Goal: Use online tool/utility: Use online tool/utility

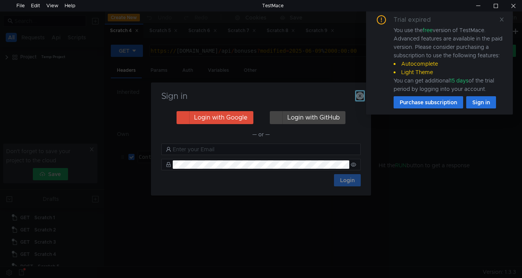
click at [362, 96] on icon "button" at bounding box center [360, 96] width 8 height 8
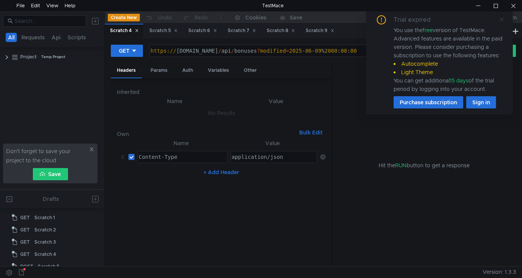
click at [503, 19] on icon at bounding box center [501, 19] width 5 height 5
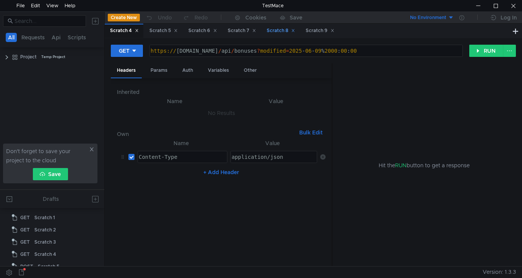
click at [286, 29] on div "Scratch 8" at bounding box center [281, 31] width 28 height 8
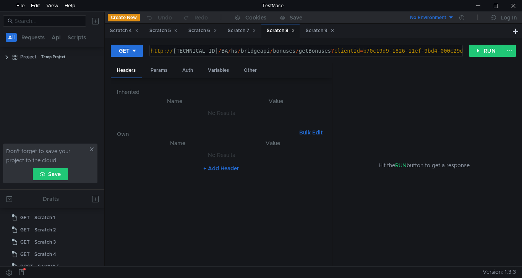
scroll to position [56, 0]
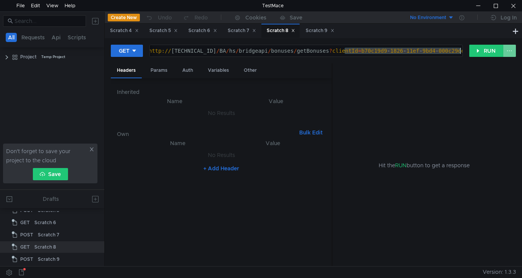
drag, startPoint x: 347, startPoint y: 50, endPoint x: 508, endPoint y: 50, distance: 161.3
click at [508, 50] on div "GET [URL][TECHNICAL_ID] http:// [TECHNICAL_ID] / BA / hs / bridgeapi / bonuses …" at bounding box center [313, 53] width 405 height 19
paste textarea "07b6d43c-fb85-11ef-9bdb"
click at [482, 51] on button "RUN" at bounding box center [486, 51] width 34 height 12
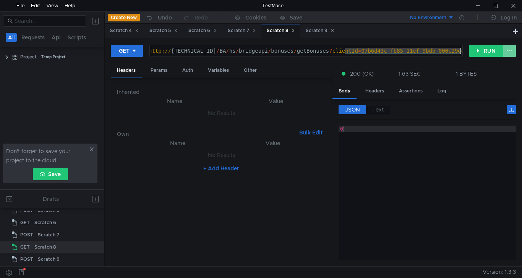
drag, startPoint x: 345, startPoint y: 49, endPoint x: 514, endPoint y: 53, distance: 168.6
click at [514, 53] on div "GET [URL][TECHNICAL_ID] http:// [TECHNICAL_ID] / BA / hs / bridgeapi / bonuses …" at bounding box center [313, 53] width 405 height 19
paste textarea "6F9619FF-8B86-D011-B42D-00C04FC964FF"
click at [485, 52] on button "RUN" at bounding box center [486, 51] width 34 height 12
drag, startPoint x: 346, startPoint y: 49, endPoint x: 469, endPoint y: 50, distance: 123.1
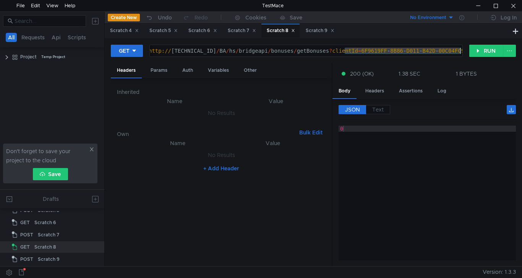
click at [469, 50] on div "GET [URL][TECHNICAL_ID] http:// [TECHNICAL_ID] / BA / hs / bridgeapi / bonuses …" at bounding box center [290, 50] width 359 height 13
paste textarea "7e4f96f-174d-11ef-9bd4-000c29dea644"
type textarea "[URL][TECHNICAL_ID]"
click at [485, 51] on button "RUN" at bounding box center [486, 51] width 34 height 12
click at [518, 3] on div at bounding box center [514, 5] width 18 height 11
